Goal: Check status

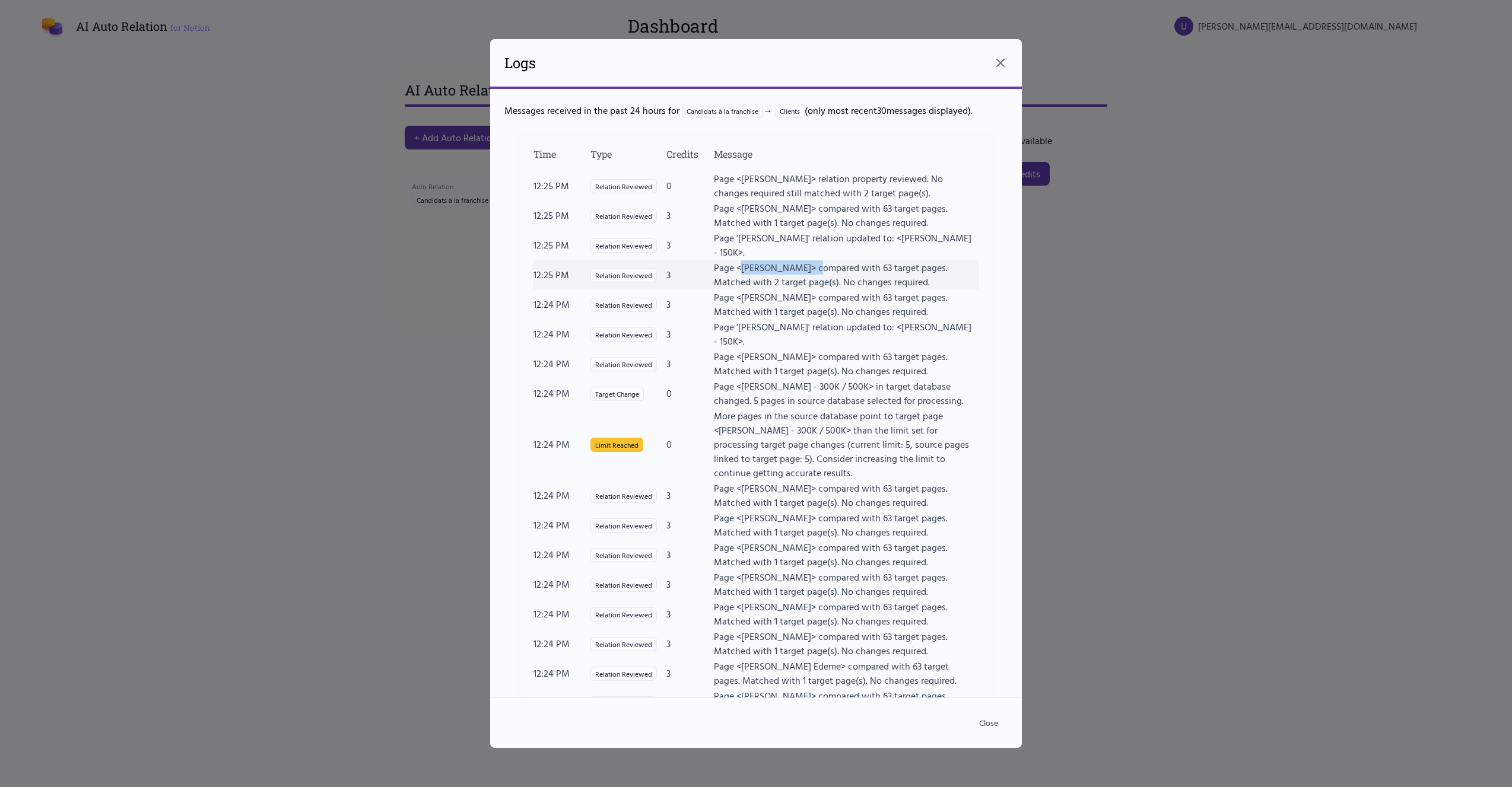
drag, startPoint x: 813, startPoint y: 268, endPoint x: 741, endPoint y: 270, distance: 72.0
click at [741, 270] on td "Page <[PERSON_NAME]> compared with 63 target pages. Matched with 2 target page(…" at bounding box center [846, 274] width 266 height 30
copy td "[PERSON_NAME]"
click at [782, 290] on td "Page <[PERSON_NAME]> compared with 63 target pages. Matched with 1 target page(…" at bounding box center [846, 304] width 266 height 30
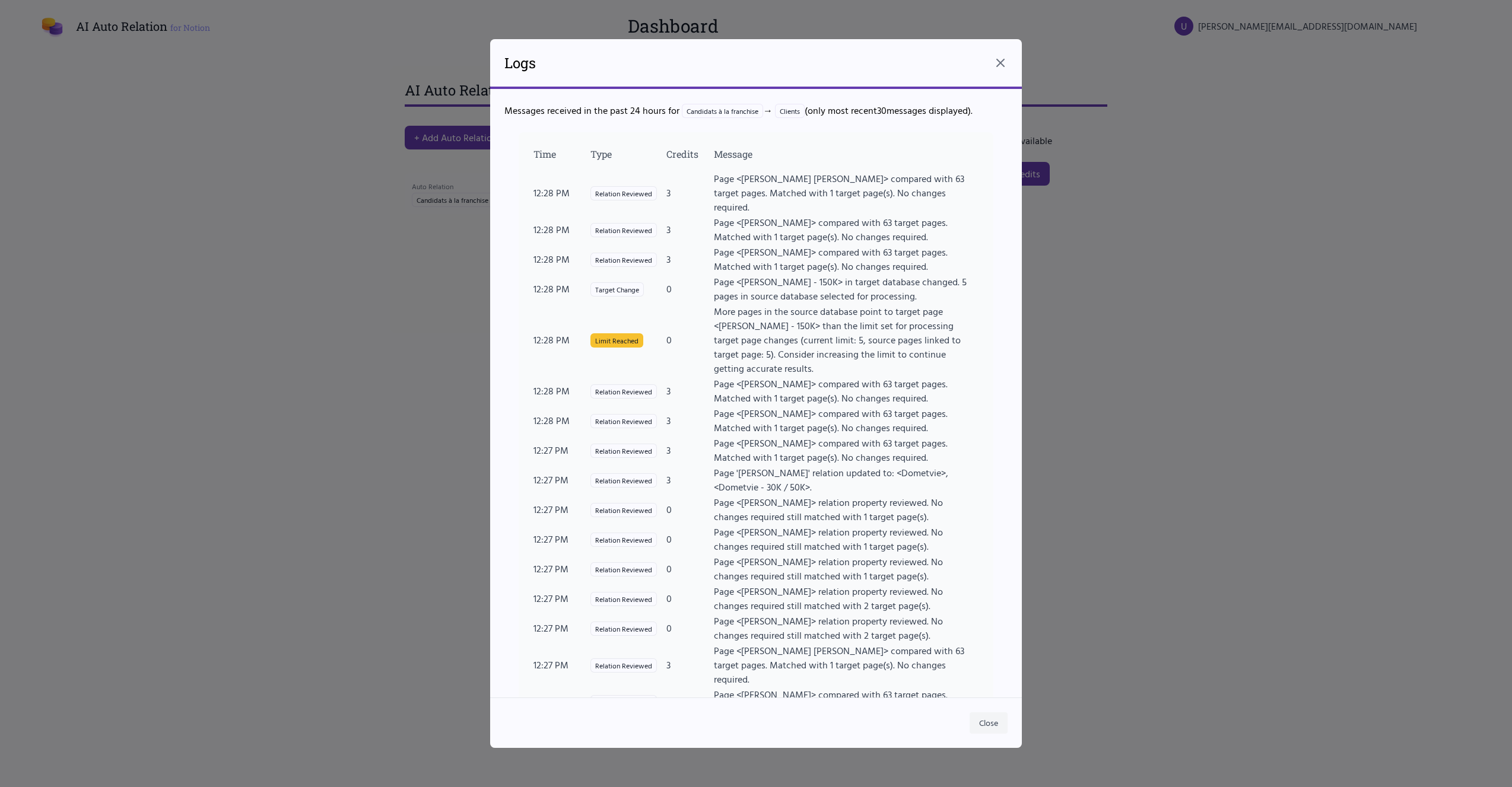
click at [979, 721] on button "Close" at bounding box center [988, 723] width 38 height 21
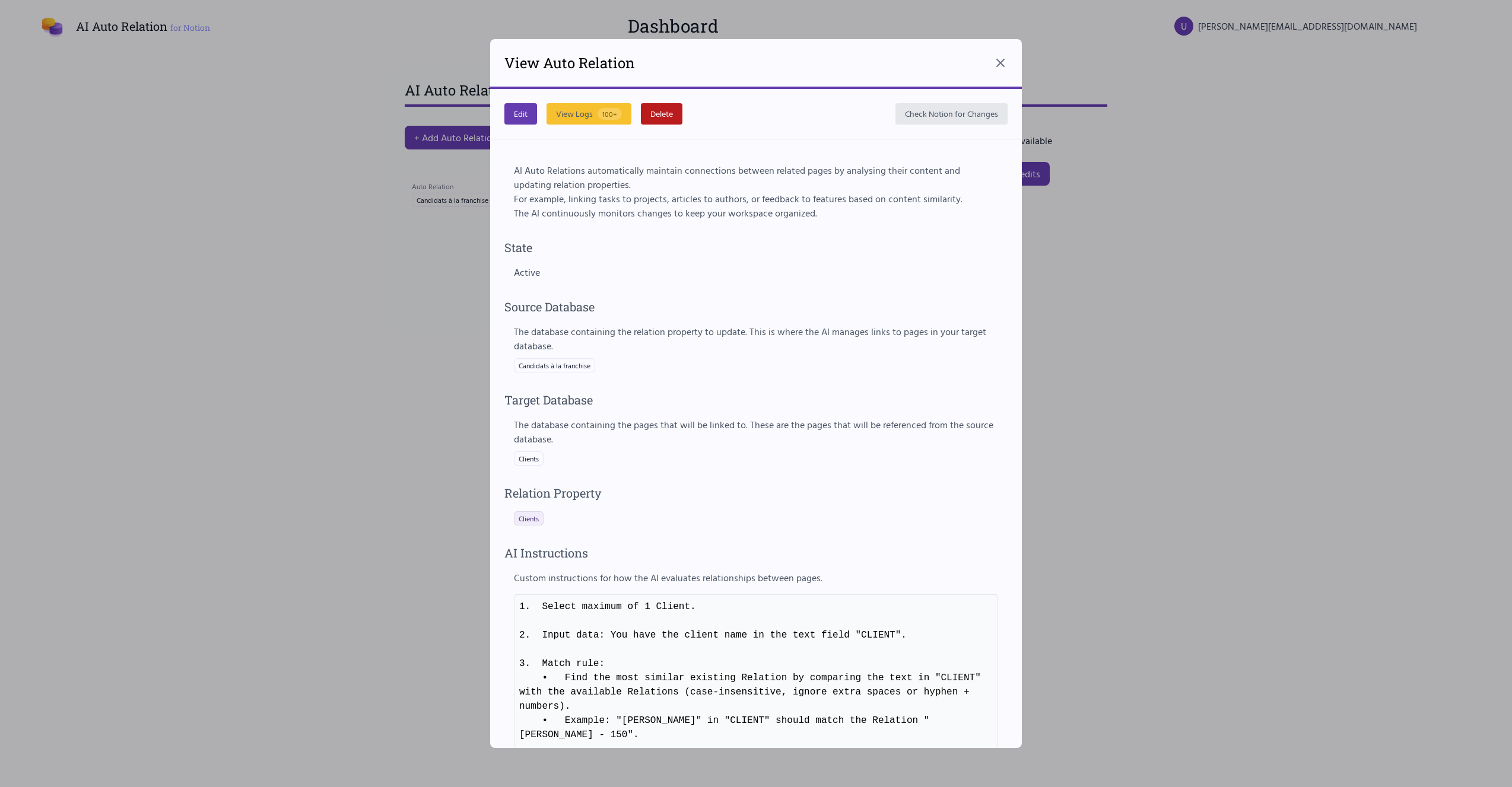
click at [1105, 455] on div at bounding box center [756, 394] width 1512 height 787
click at [1001, 70] on icon at bounding box center [1001, 63] width 14 height 14
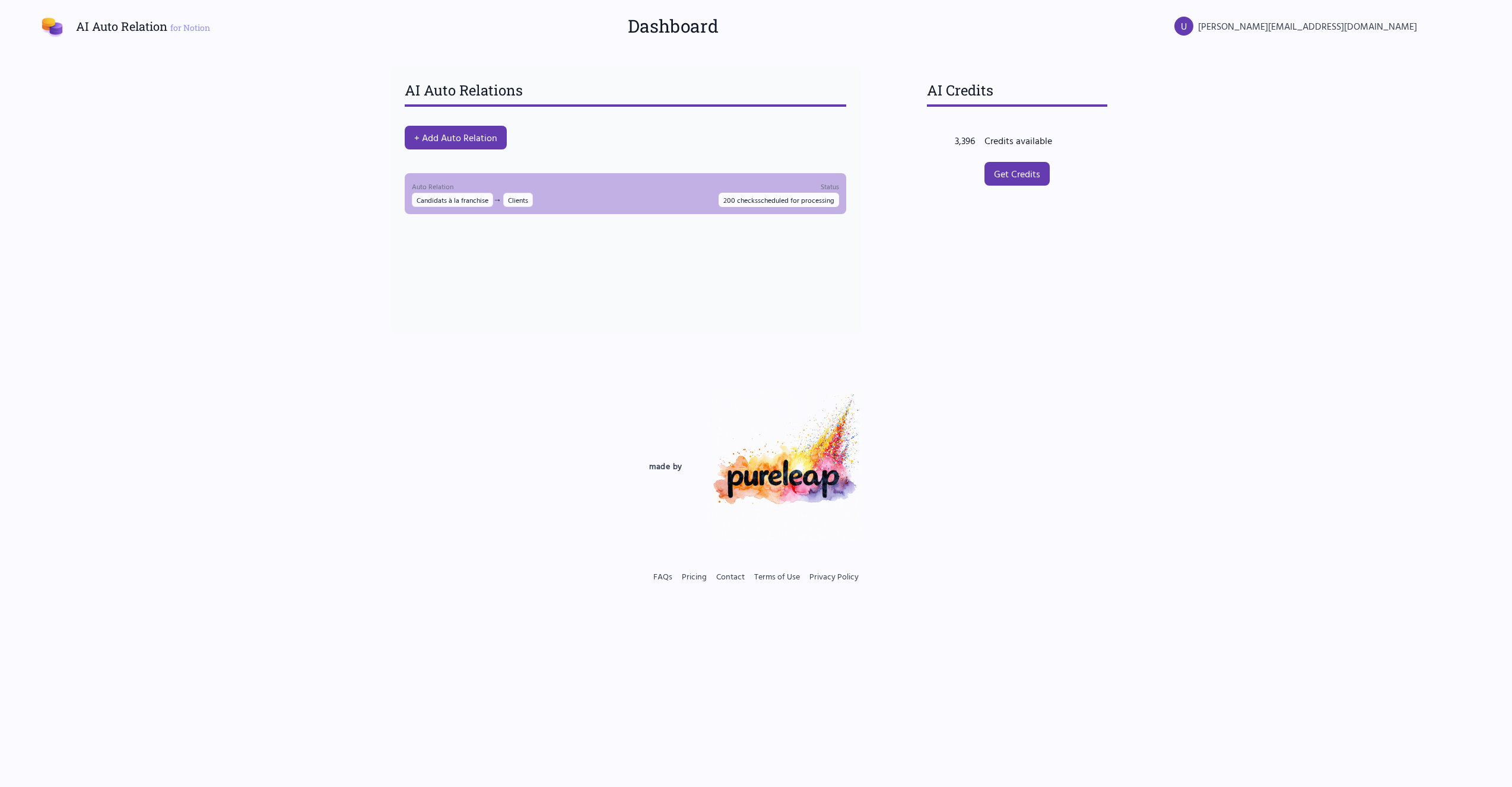
click at [698, 187] on div "Auto Relation Candidats à la franchise → Clients Status 200 checks scheduled fo…" at bounding box center [625, 194] width 427 height 27
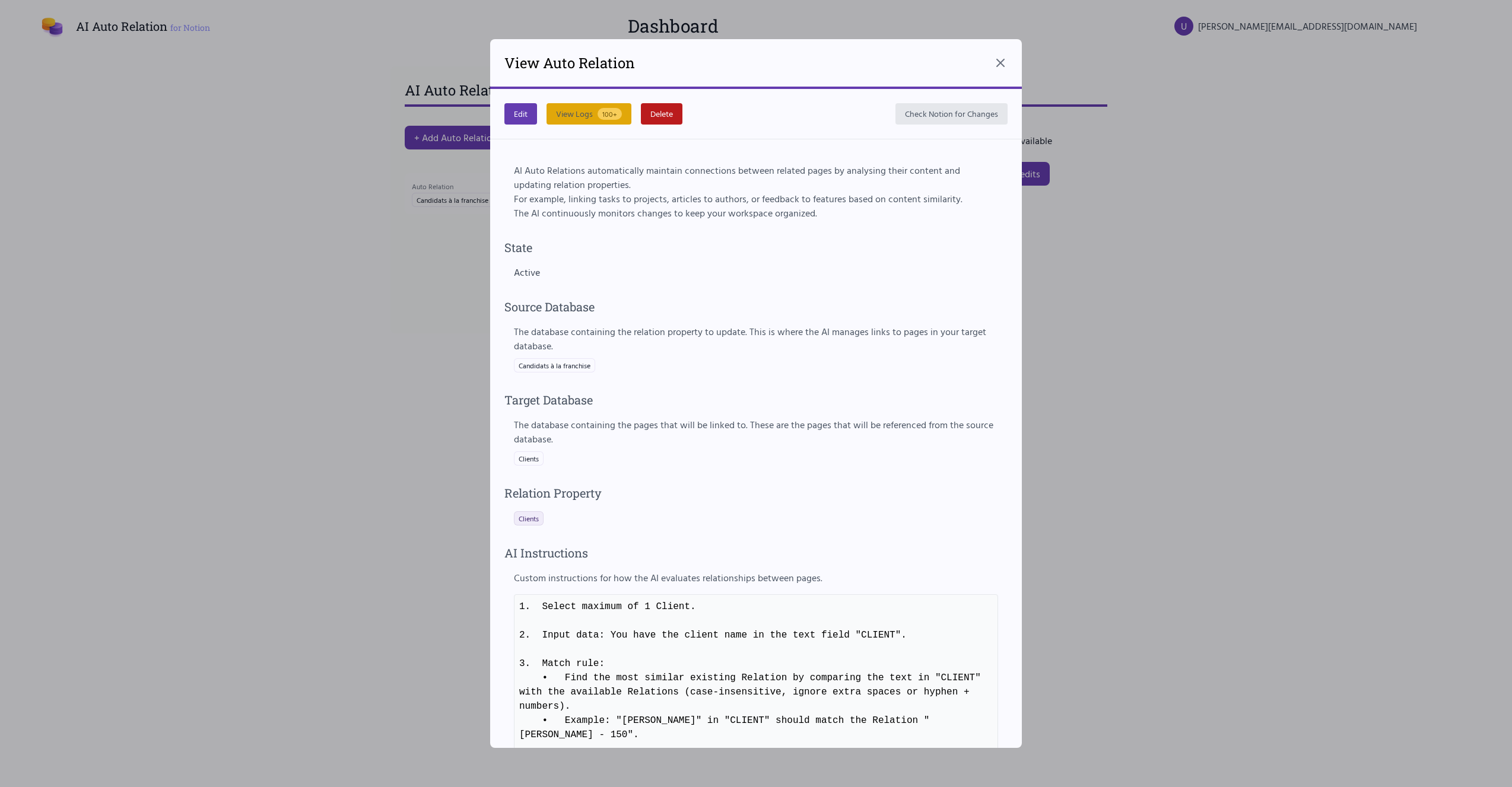
click at [582, 119] on button "View Logs 100+" at bounding box center [590, 114] width 85 height 21
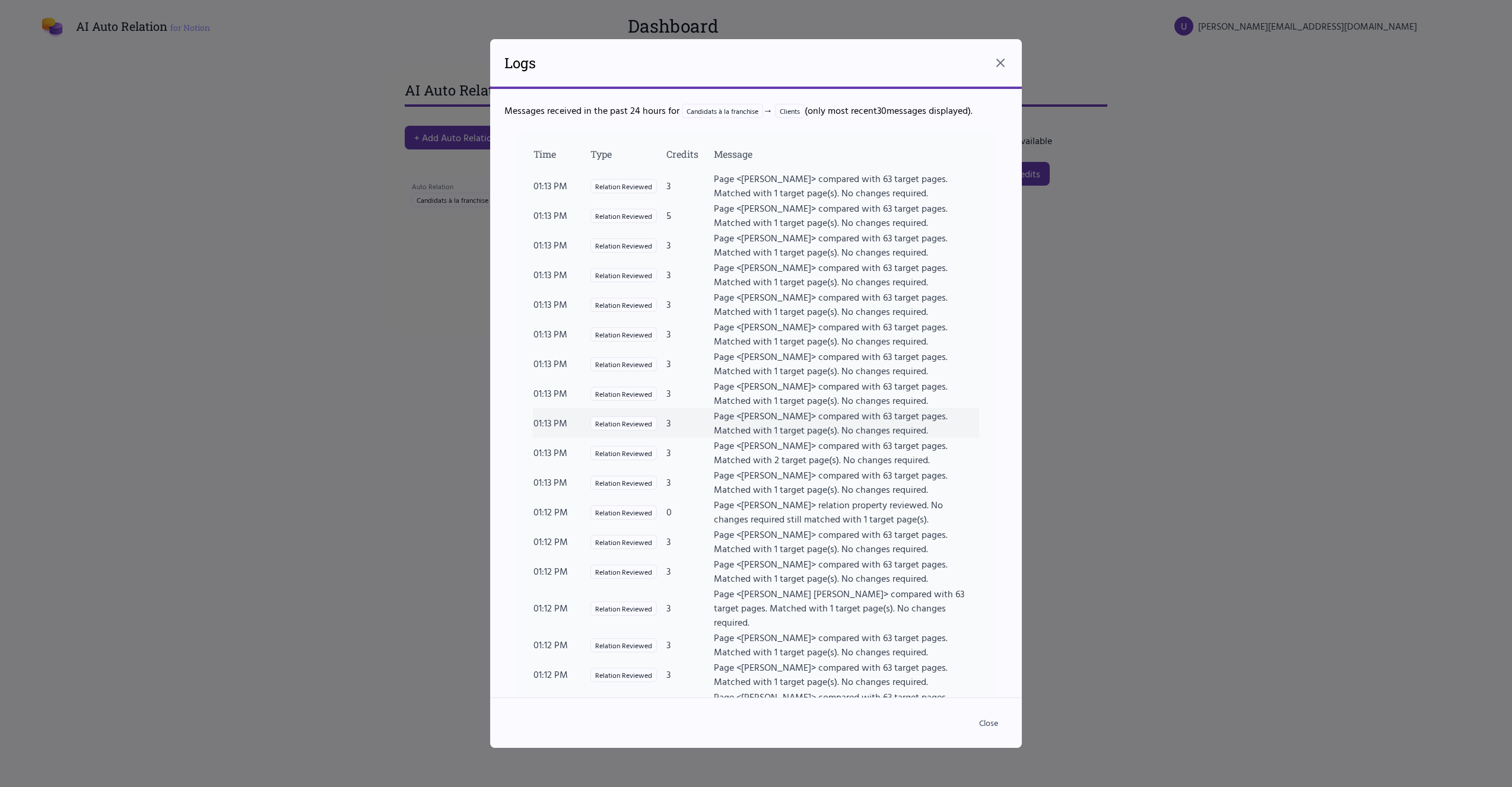
scroll to position [406, 0]
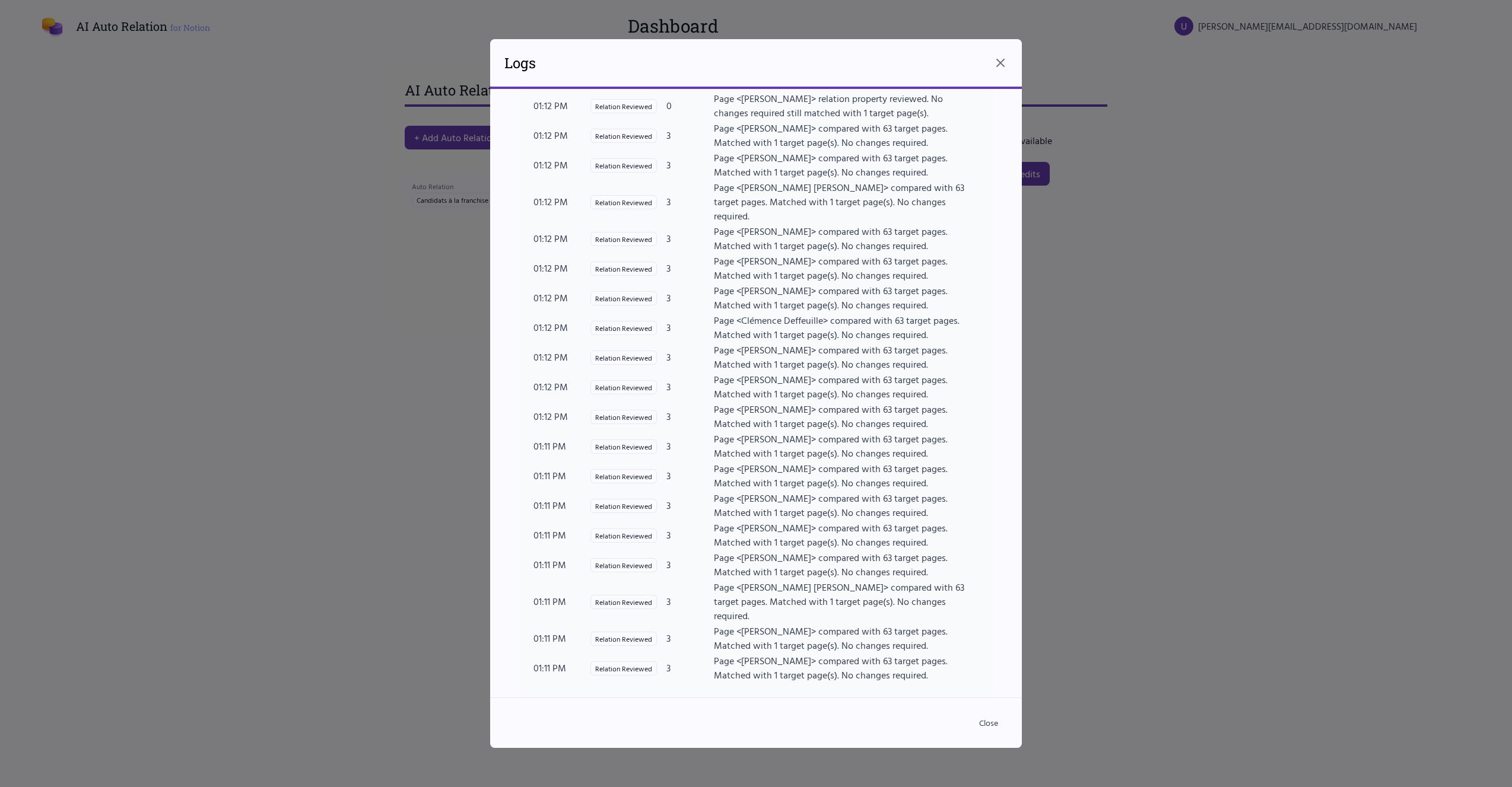
click at [1184, 473] on div at bounding box center [756, 394] width 1512 height 787
click at [1003, 57] on icon at bounding box center [1001, 63] width 14 height 14
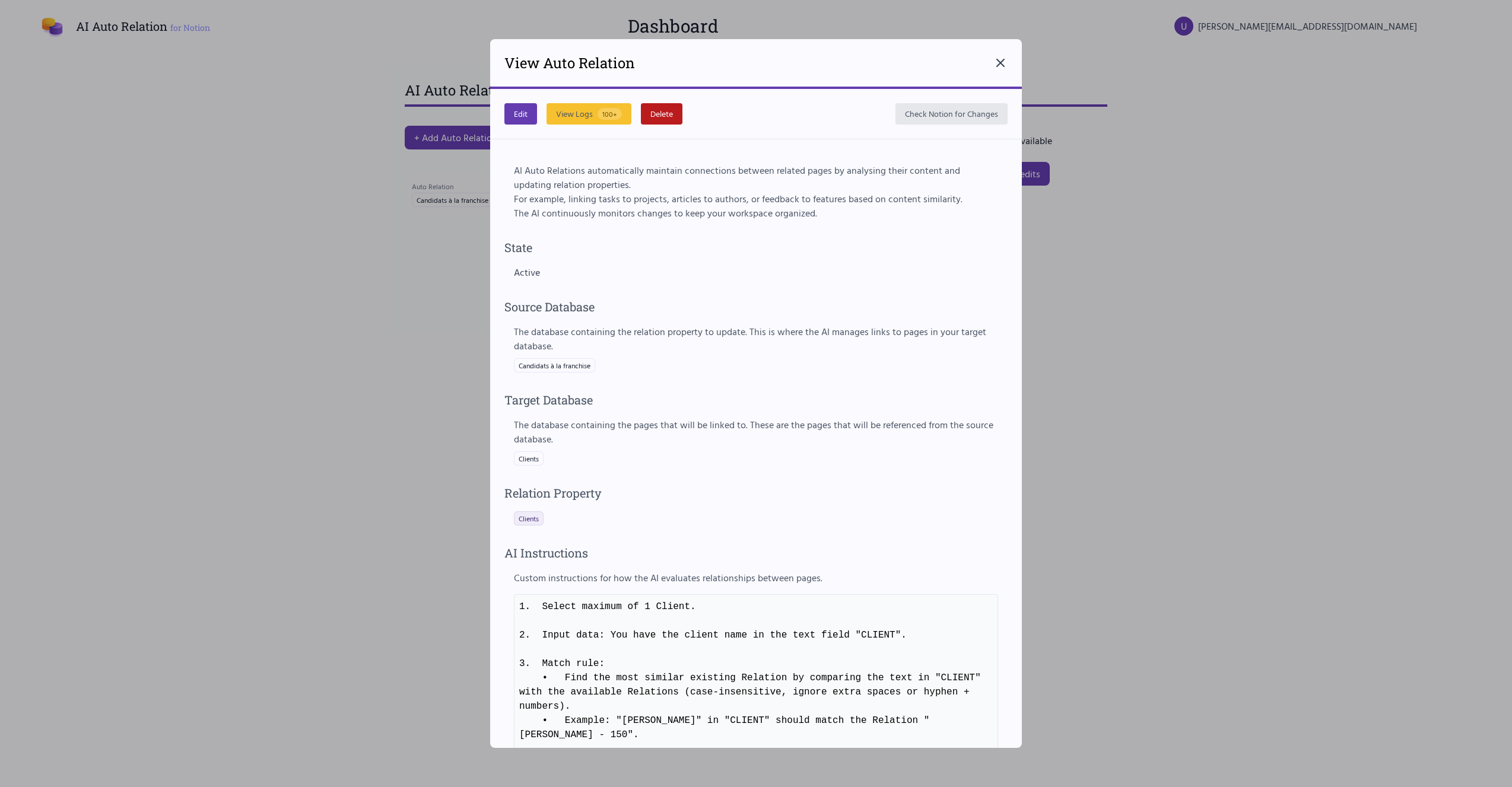
click at [1003, 61] on icon at bounding box center [1000, 63] width 7 height 7
